Goal: Transaction & Acquisition: Purchase product/service

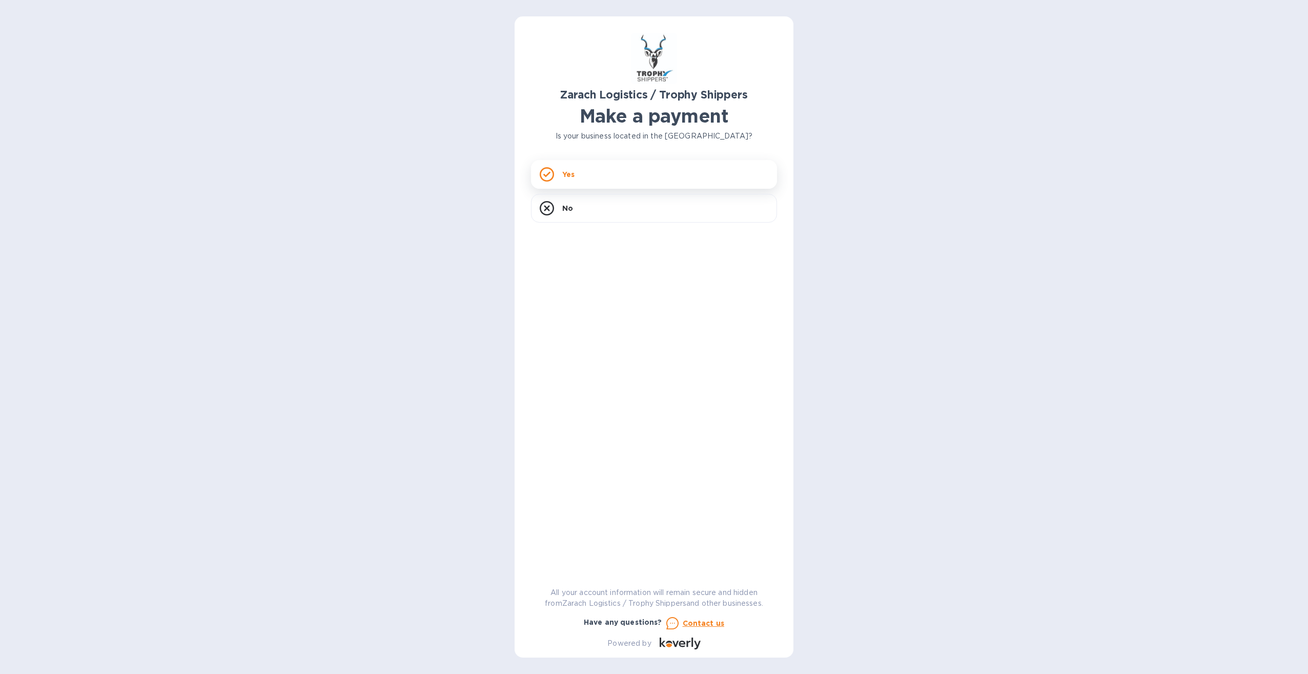
click at [568, 180] on div "Yes" at bounding box center [654, 174] width 246 height 29
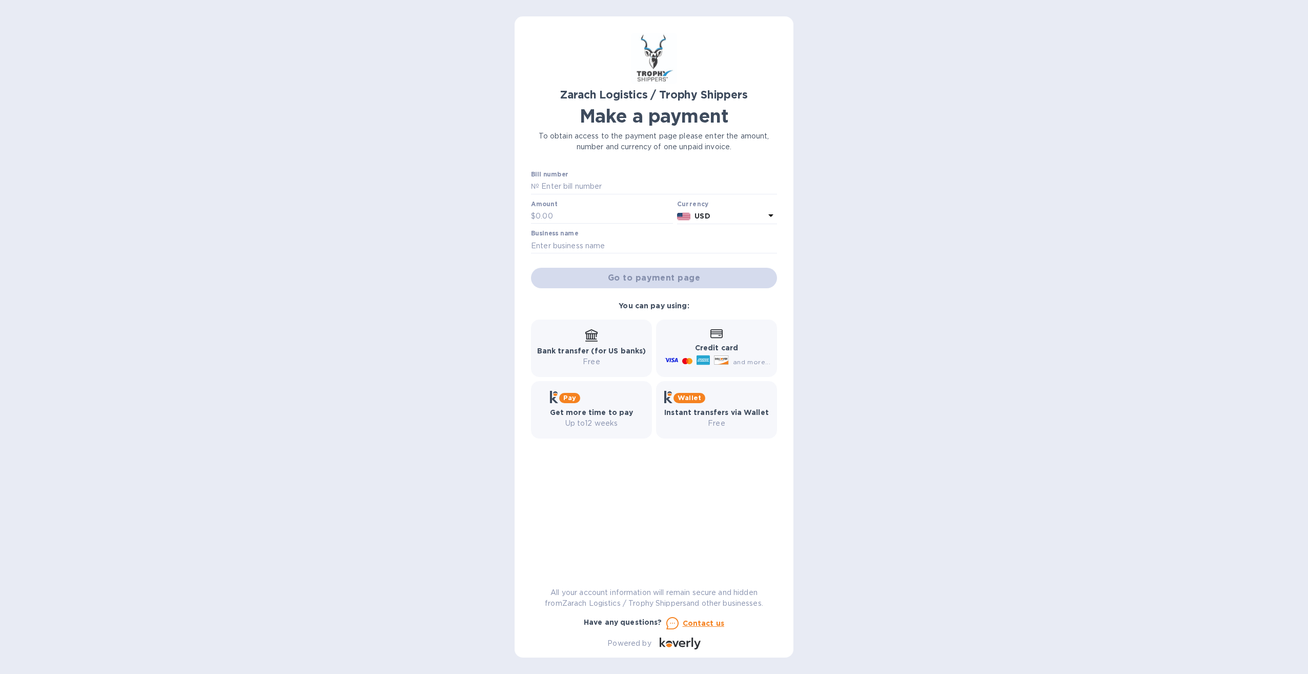
click at [551, 176] on label "Bill number" at bounding box center [549, 175] width 37 height 6
click at [550, 185] on input "text" at bounding box center [658, 186] width 238 height 15
type input "B00174690"
type input "897.60"
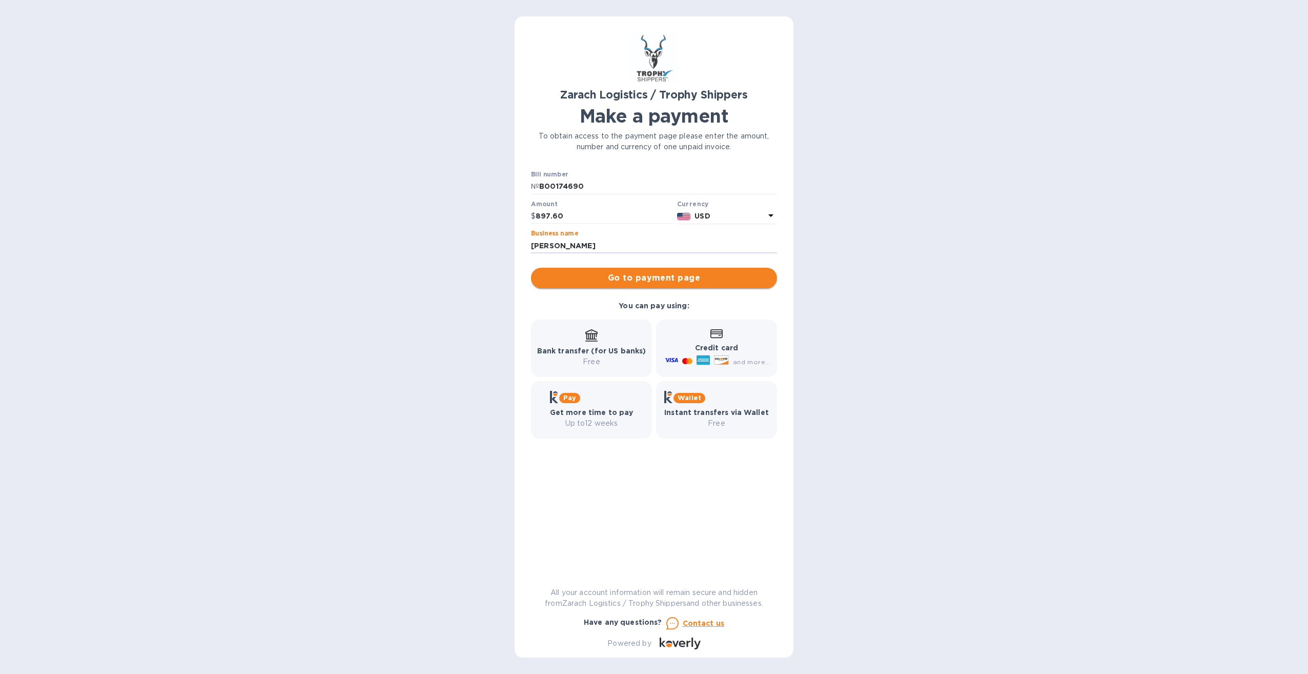
type input "[PERSON_NAME]"
click at [641, 281] on span "Go to payment page" at bounding box center [654, 278] width 230 height 12
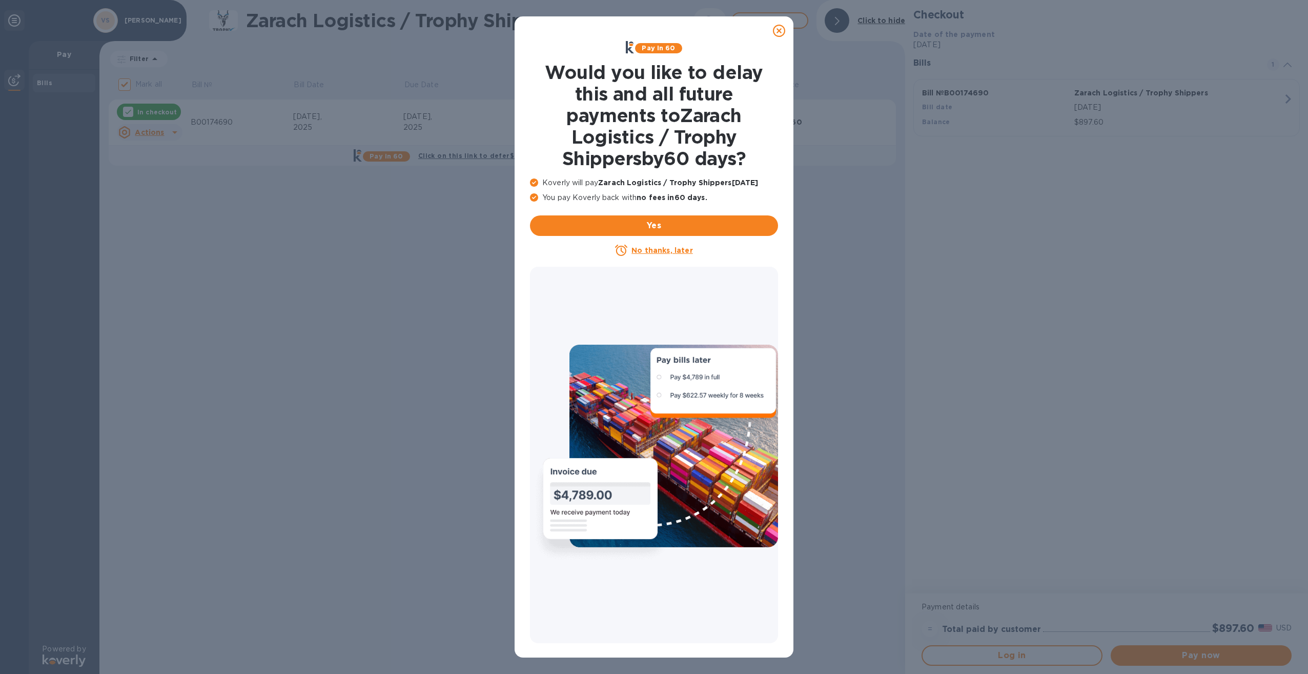
click at [776, 28] on icon at bounding box center [779, 31] width 12 height 12
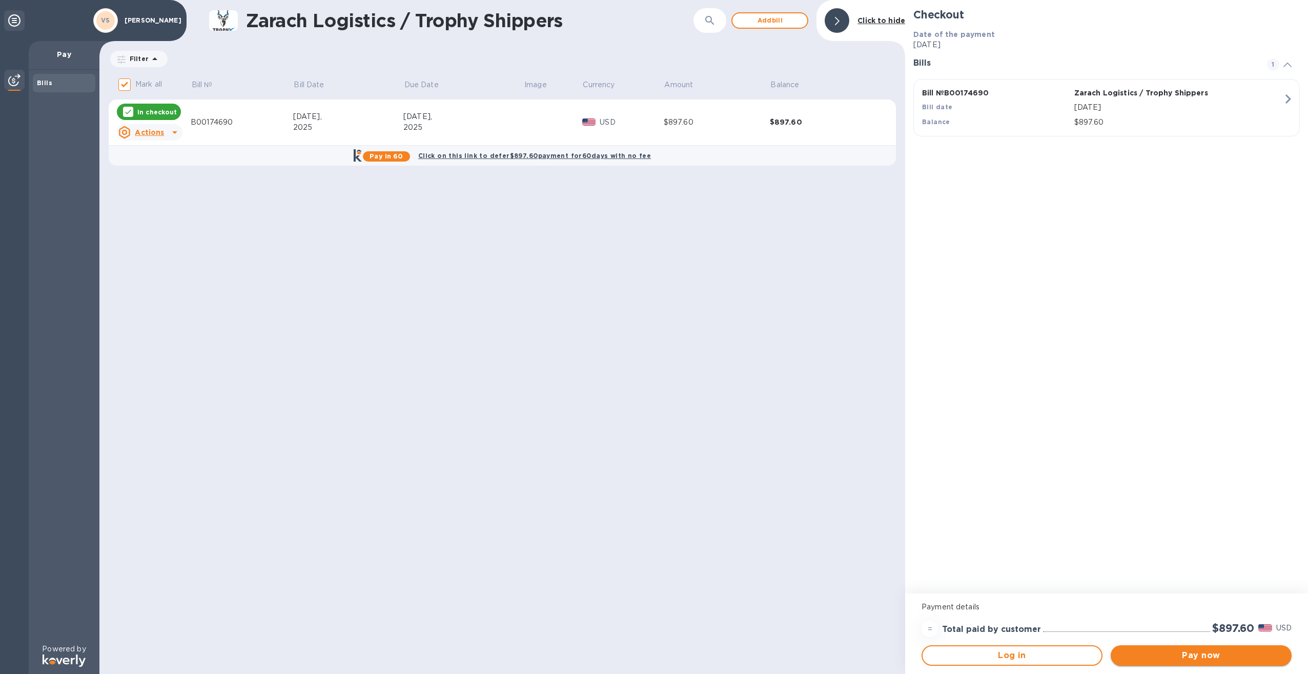
click at [1203, 657] on span "Pay now" at bounding box center [1201, 655] width 165 height 12
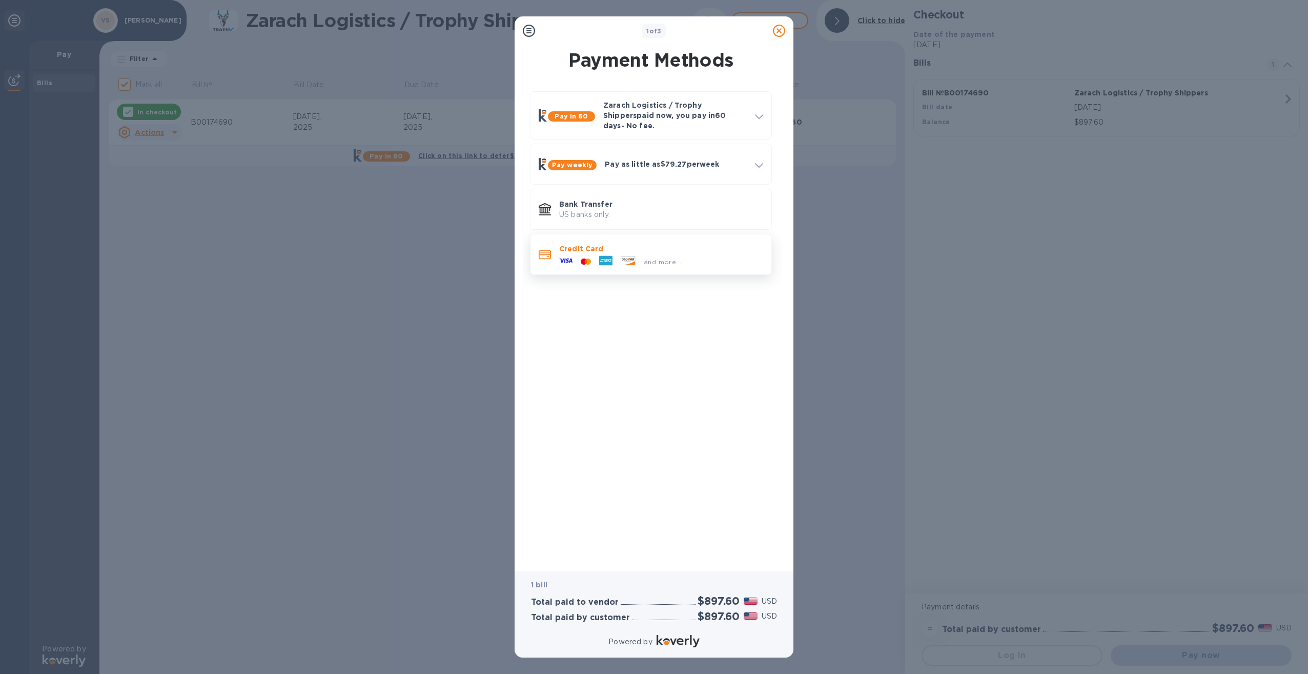
click at [685, 254] on div "and more..." at bounding box center [661, 259] width 204 height 11
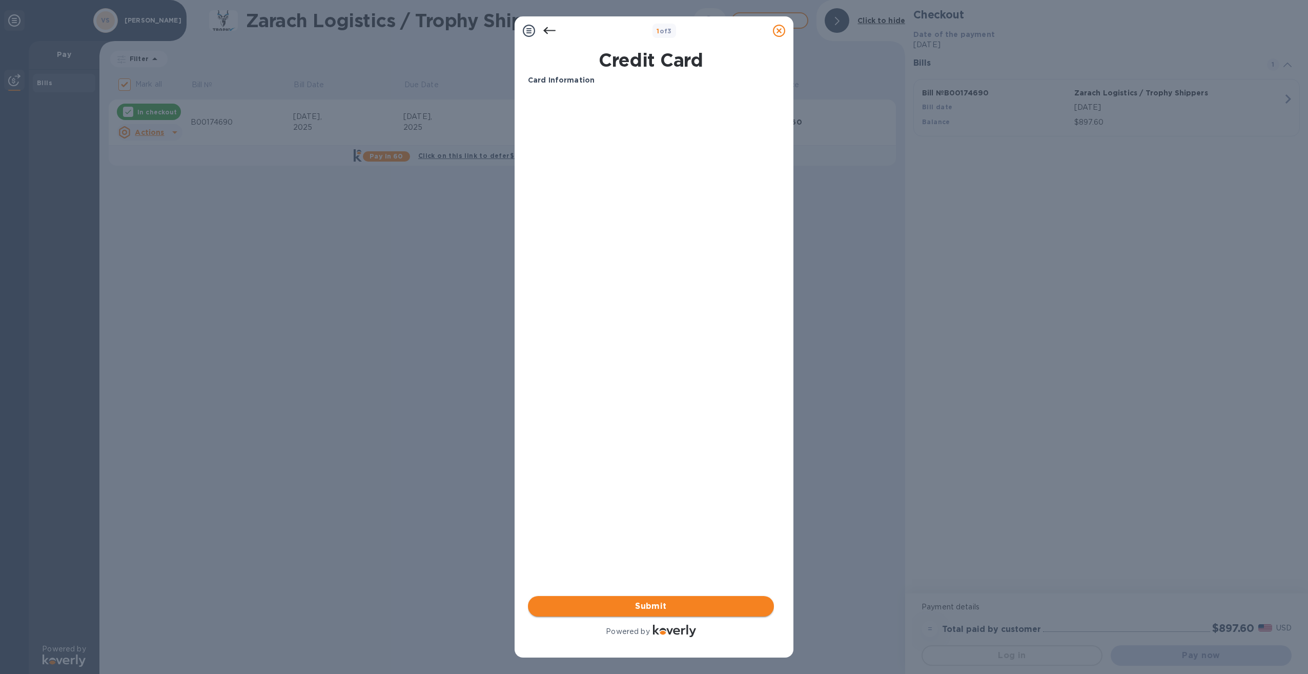
click at [650, 603] on span "Submit" at bounding box center [651, 606] width 230 height 12
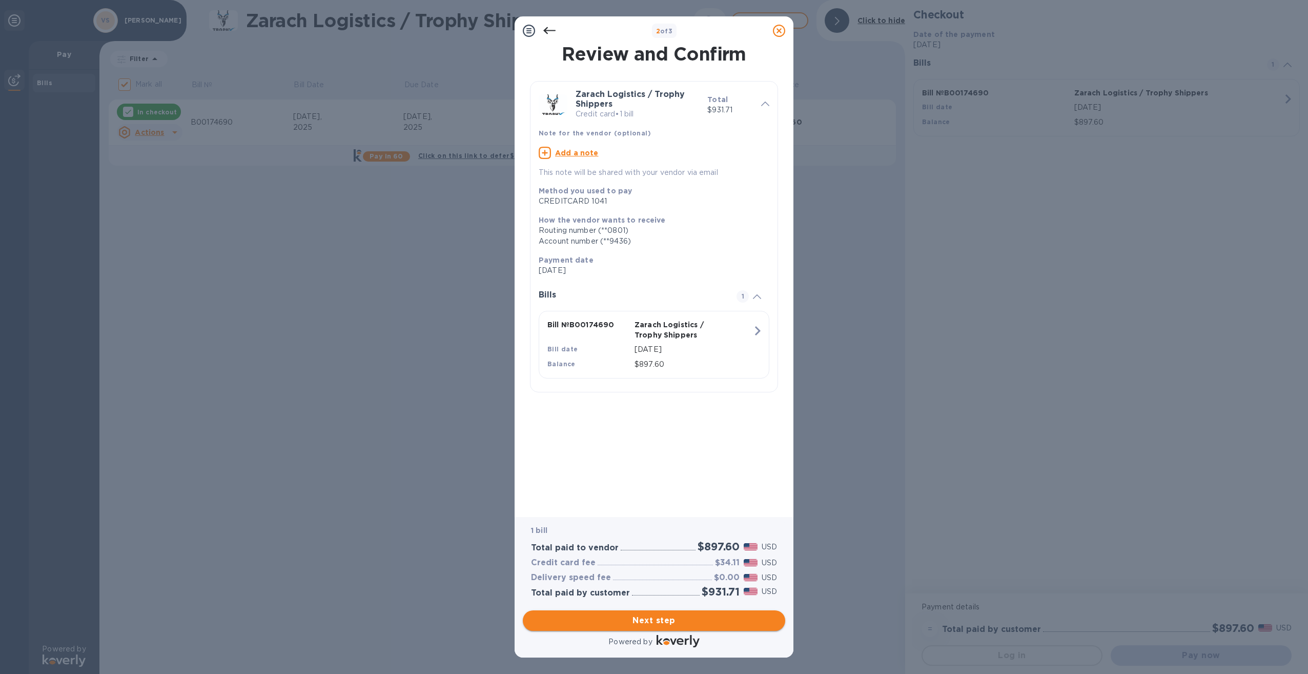
click at [631, 618] on span "Next step" at bounding box center [654, 620] width 246 height 12
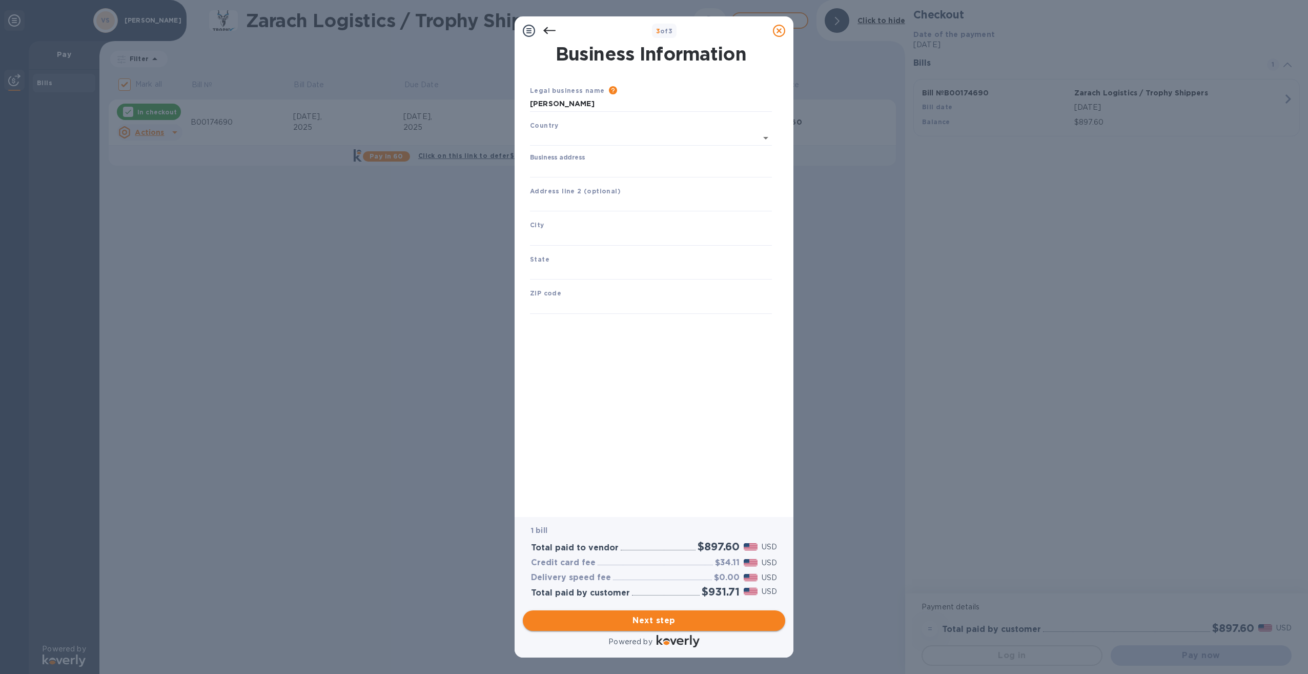
type input "[GEOGRAPHIC_DATA]"
click at [560, 164] on input "Business address" at bounding box center [651, 167] width 242 height 15
type input "[STREET_ADDRESS][PERSON_NAME]"
type input "[GEOGRAPHIC_DATA]"
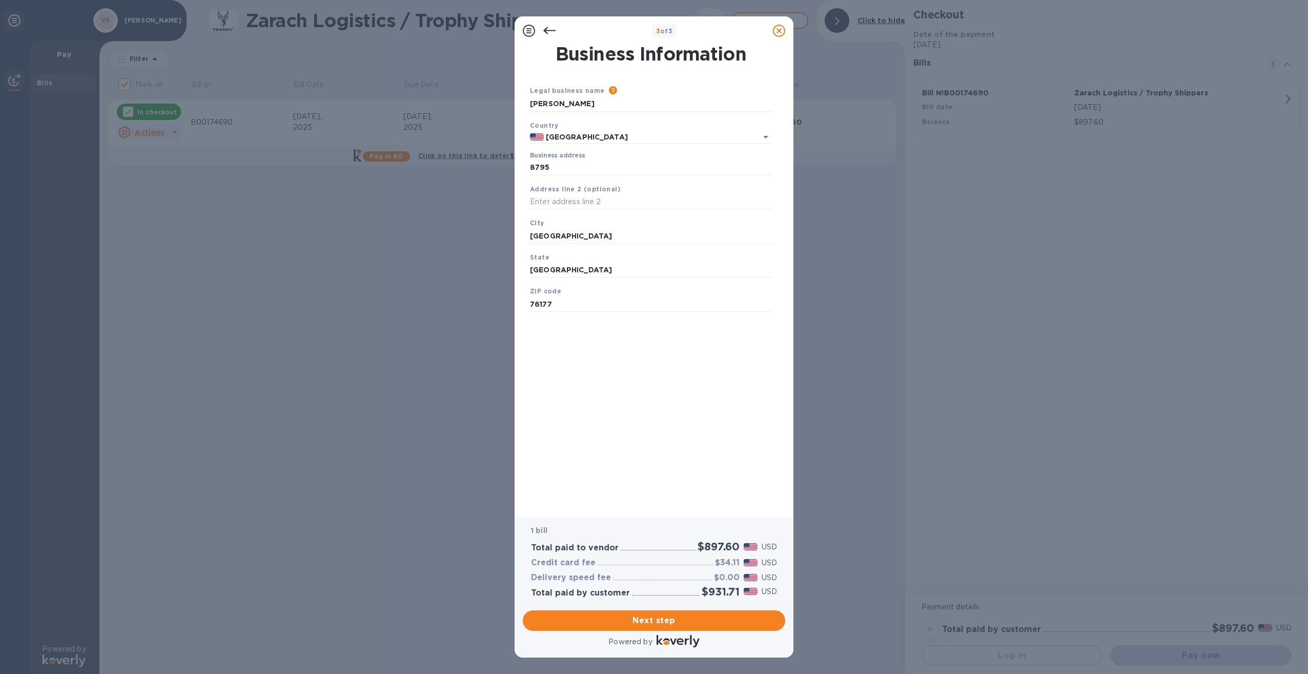
type input "76177"
click at [638, 621] on span "Next step" at bounding box center [654, 620] width 246 height 12
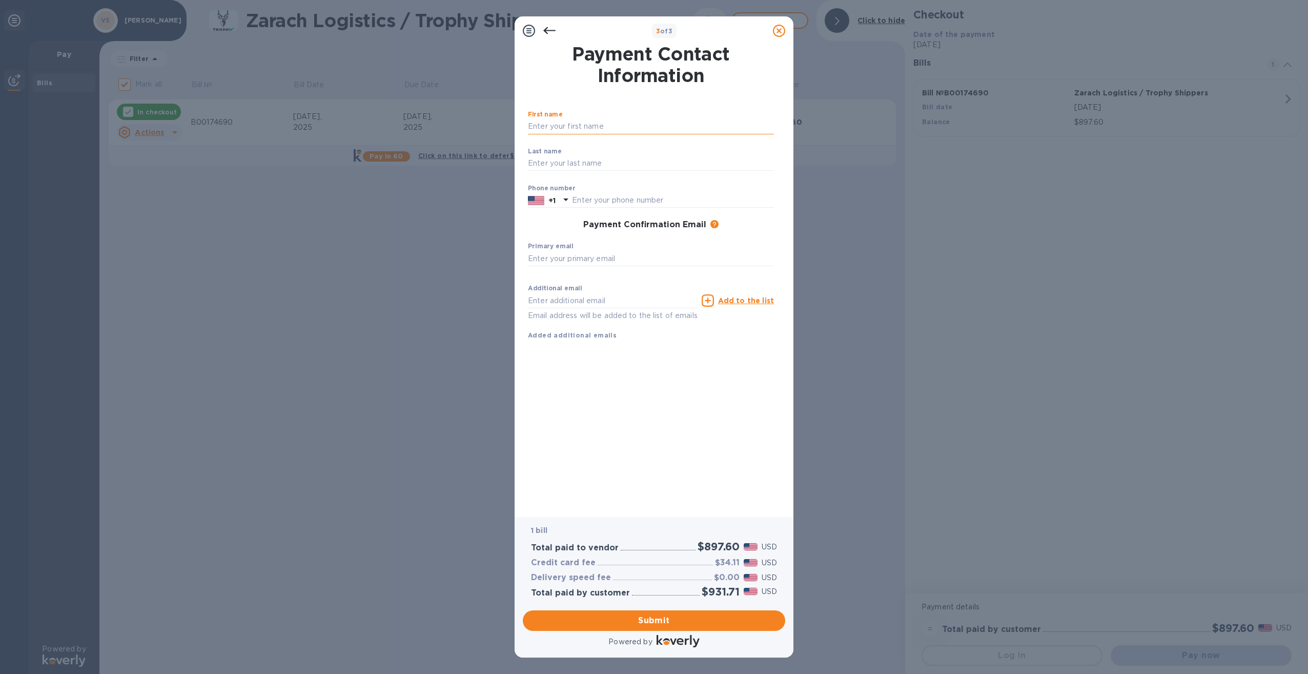
click at [574, 129] on input "text" at bounding box center [651, 126] width 246 height 15
type input "[PERSON_NAME]"
type input "8172293609"
type input "[EMAIL_ADDRESS][DOMAIN_NAME]"
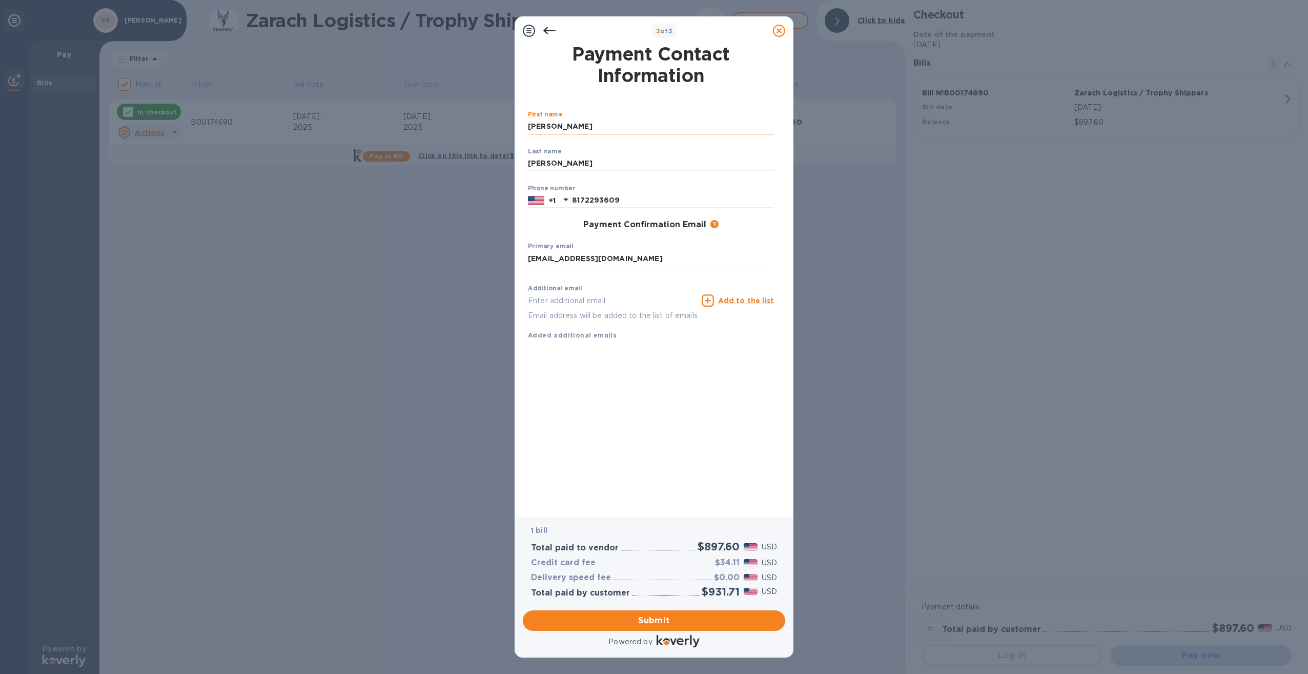
type input "[EMAIL_ADDRESS][DOMAIN_NAME]"
click at [650, 620] on span "Submit" at bounding box center [654, 620] width 246 height 12
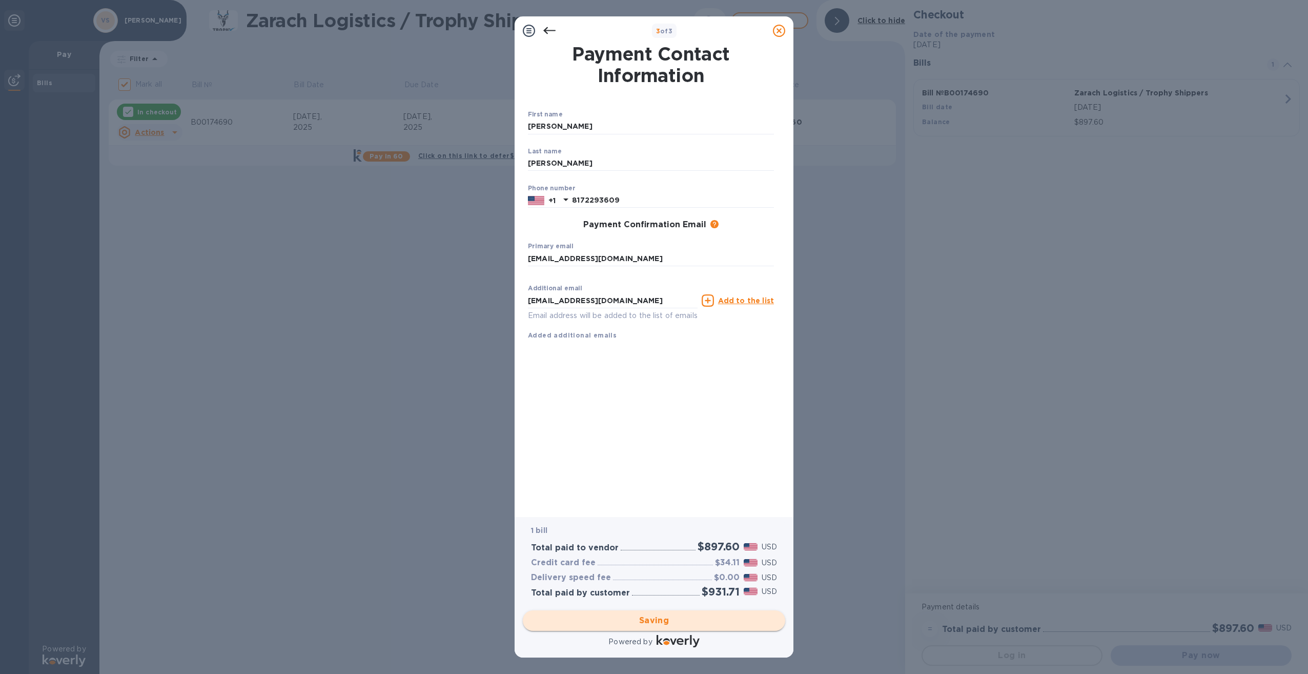
checkbox input "false"
